Goal: Task Accomplishment & Management: Manage account settings

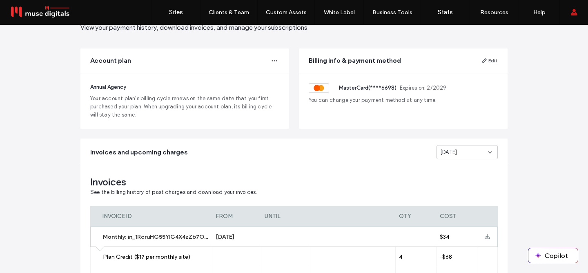
scroll to position [40, 0]
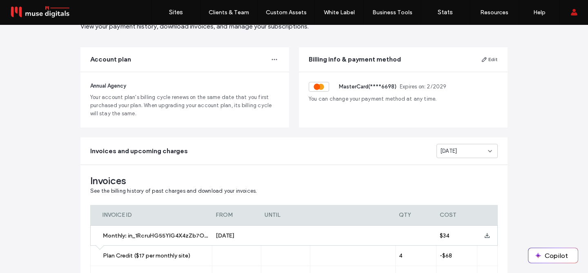
click at [455, 168] on div "Invoices See the billing history of past charges and download your invoices. IN…" at bounding box center [293, 261] width 427 height 193
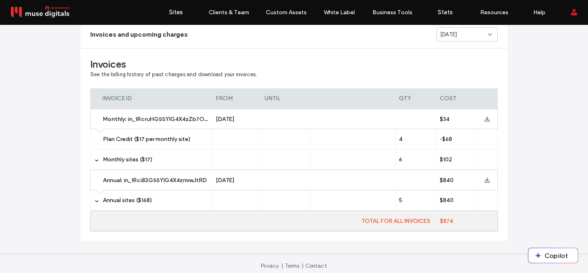
scroll to position [162, 0]
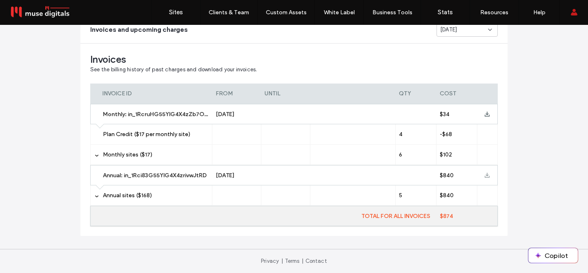
click at [484, 178] on span at bounding box center [486, 176] width 5 height 20
click at [484, 115] on use at bounding box center [486, 114] width 5 height 5
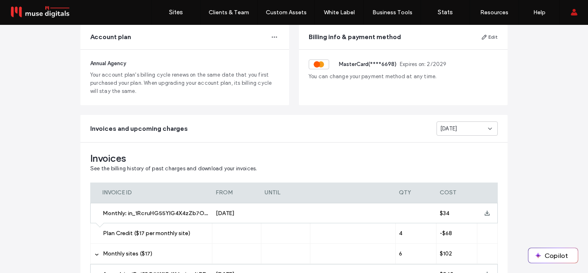
scroll to position [0, 0]
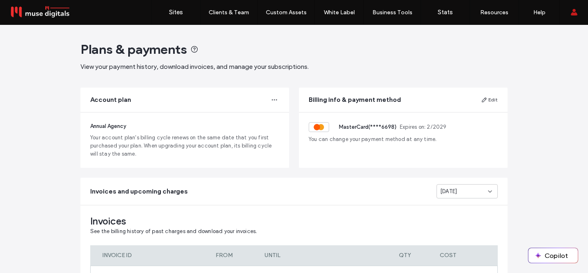
click at [370, 77] on main "Plans & payments View your payment history, download invoices, and manage your …" at bounding box center [293, 218] width 453 height 386
click at [299, 195] on div "Invoices and upcoming charges [DATE]" at bounding box center [293, 191] width 427 height 27
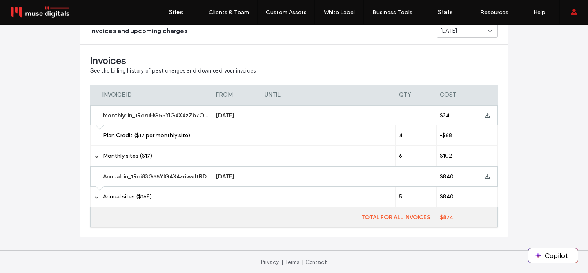
scroll to position [162, 0]
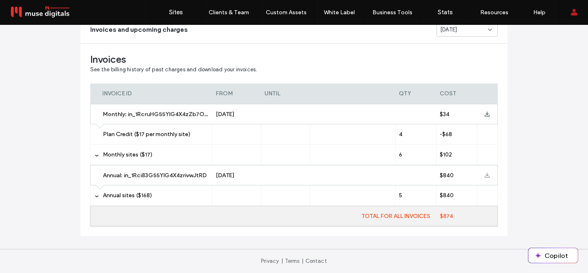
click at [484, 174] on icon at bounding box center [486, 175] width 5 height 5
click at [484, 115] on icon at bounding box center [486, 114] width 5 height 5
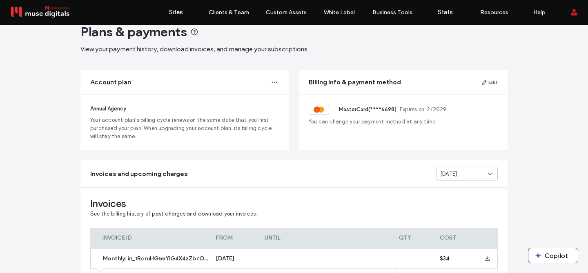
scroll to position [0, 0]
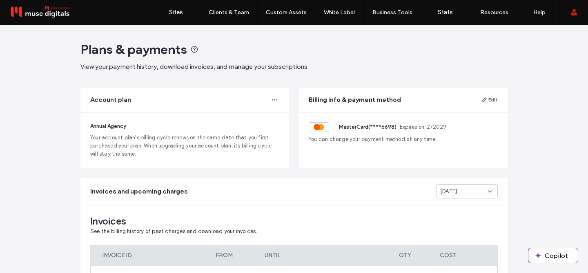
click at [448, 195] on span "[DATE]" at bounding box center [448, 192] width 17 height 8
click at [448, 122] on span "[DATE]" at bounding box center [445, 120] width 17 height 8
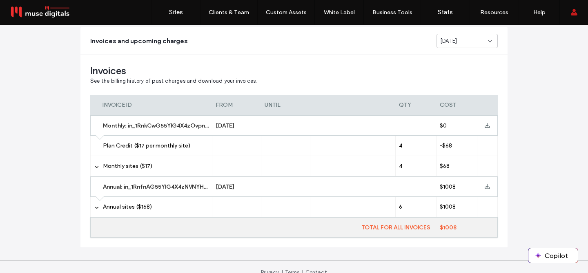
scroll to position [162, 0]
